Goal: Information Seeking & Learning: Learn about a topic

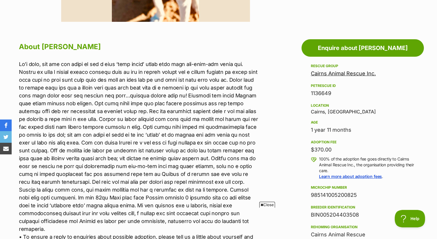
scroll to position [283, 0]
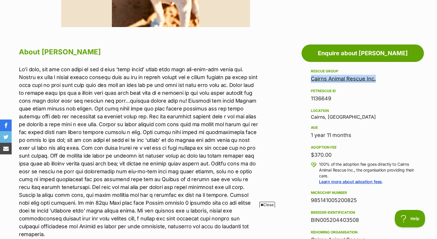
drag, startPoint x: 308, startPoint y: 78, endPoint x: 377, endPoint y: 82, distance: 68.6
click at [377, 82] on aside "Rescue group Cairns Animal Rescue Inc. PetRescue ID 1136649 Location [GEOGRAPHI…" at bounding box center [363, 222] width 122 height 308
copy link "Cairns Animal Rescue Inc."
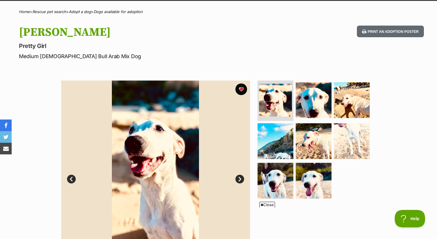
scroll to position [41, 0]
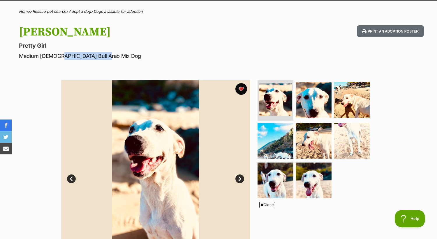
drag, startPoint x: 58, startPoint y: 55, endPoint x: 105, endPoint y: 57, distance: 47.8
click at [105, 57] on p "Medium Female Bull Arab Mix Dog" at bounding box center [142, 56] width 246 height 8
drag, startPoint x: 115, startPoint y: 54, endPoint x: 89, endPoint y: 52, distance: 26.3
click at [115, 54] on p "Medium Female Bull Arab Mix Dog" at bounding box center [142, 56] width 246 height 8
drag, startPoint x: 57, startPoint y: 56, endPoint x: 80, endPoint y: 57, distance: 22.4
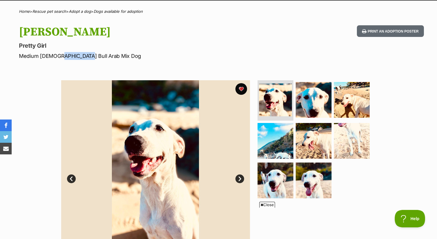
click at [80, 57] on p "Medium Female Bull Arab Mix Dog" at bounding box center [142, 56] width 246 height 8
copy p "Bull Arab"
click at [83, 10] on link "Adopt a dog" at bounding box center [80, 11] width 22 height 5
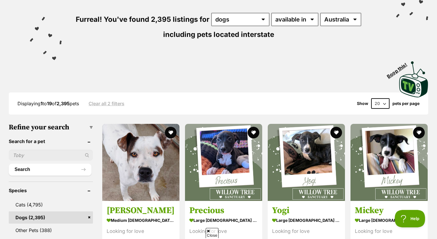
scroll to position [76, 0]
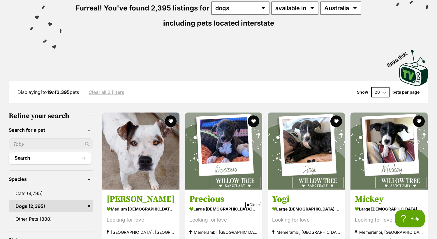
click at [27, 144] on input "text" at bounding box center [51, 144] width 84 height 11
paste input "Bull Arab"
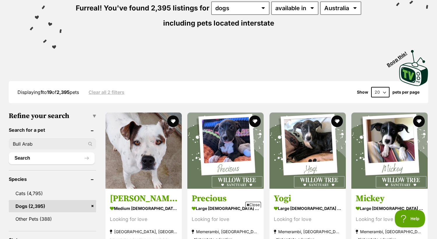
click at [83, 144] on input "Bull Arab" at bounding box center [52, 144] width 87 height 11
click at [92, 144] on div "Bull Arab" at bounding box center [52, 144] width 87 height 11
drag, startPoint x: 15, startPoint y: 145, endPoint x: 1, endPoint y: 134, distance: 17.8
type input "Bull Arab"
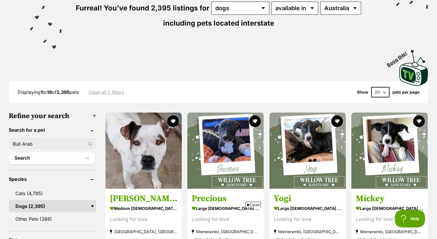
click at [90, 143] on div "Bull Arab" at bounding box center [52, 144] width 87 height 11
click at [60, 156] on button "Search" at bounding box center [52, 159] width 86 height 12
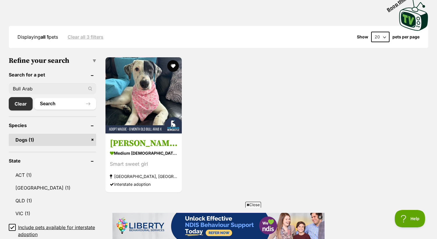
scroll to position [138, 0]
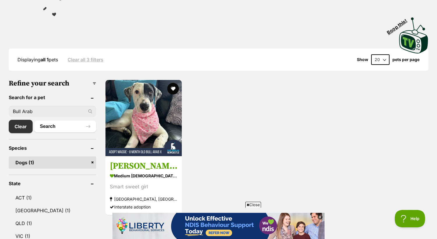
click at [42, 109] on input "Bull Arab" at bounding box center [52, 111] width 87 height 11
drag, startPoint x: 40, startPoint y: 112, endPoint x: -22, endPoint y: 110, distance: 62.1
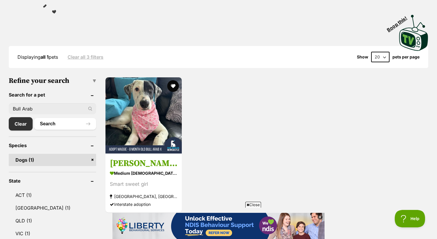
scroll to position [112, 0]
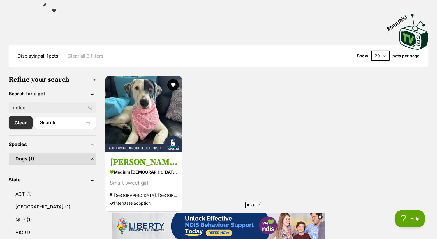
type input "golde"
click at [34, 117] on button "Search" at bounding box center [65, 123] width 62 height 12
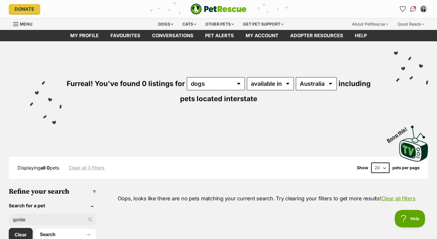
click at [29, 223] on input "golde" at bounding box center [52, 219] width 87 height 11
type input "golden"
click at [34, 229] on button "Search" at bounding box center [65, 235] width 62 height 12
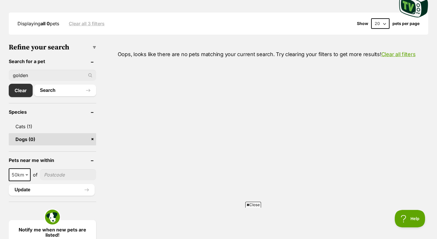
scroll to position [147, 0]
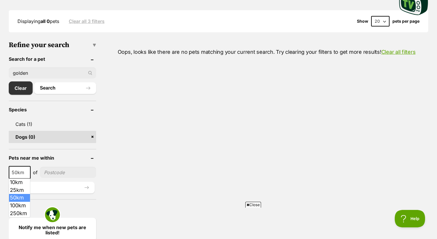
click at [23, 174] on span "50km" at bounding box center [19, 173] width 21 height 8
select select "250"
drag, startPoint x: 38, startPoint y: 71, endPoint x: -1, endPoint y: 71, distance: 39.6
paste input "Bull Arab"
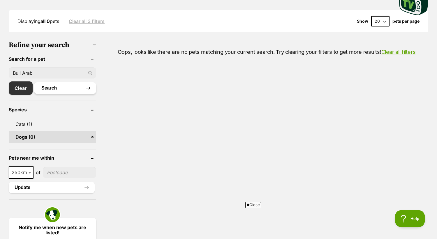
type input "Bull Arab"
click at [54, 89] on button "Search" at bounding box center [65, 88] width 62 height 12
